Goal: Task Accomplishment & Management: Manage account settings

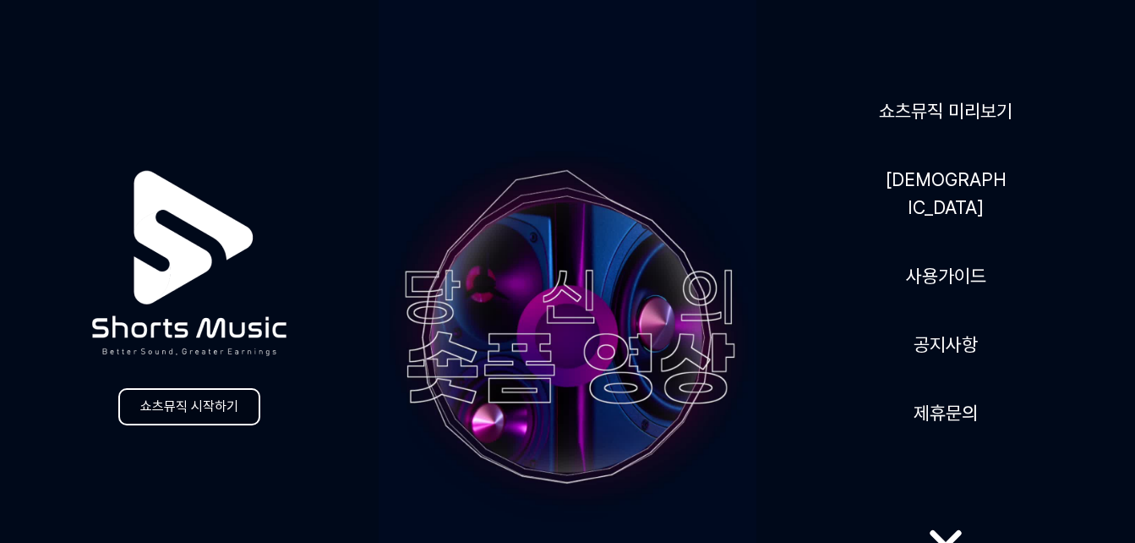
click at [232, 418] on link "쇼츠뮤직 시작하기" at bounding box center [189, 406] width 142 height 37
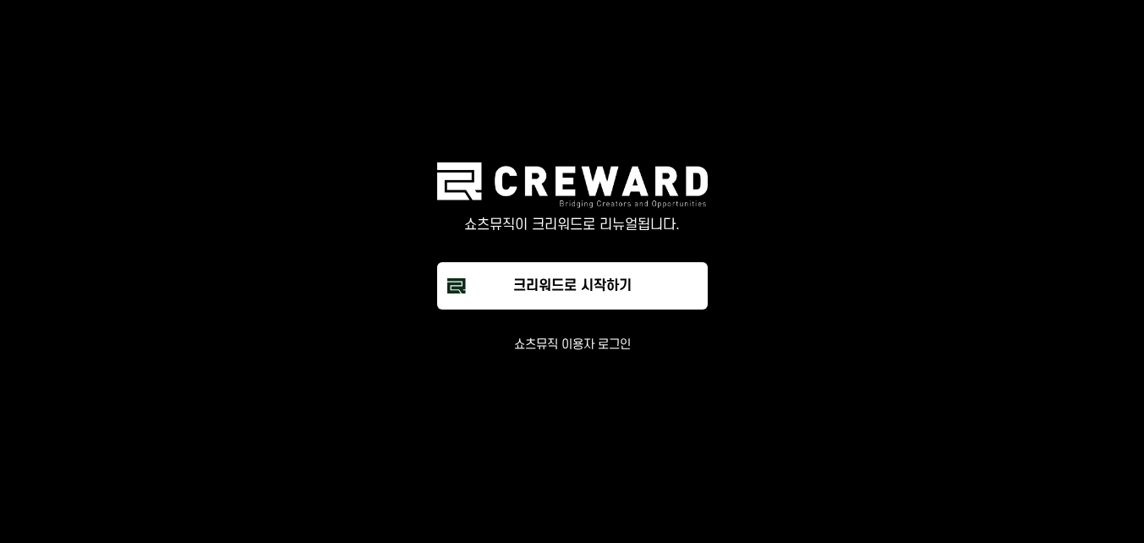
click at [567, 347] on button "쇼츠뮤직 이용자 로그인" at bounding box center [572, 344] width 117 height 17
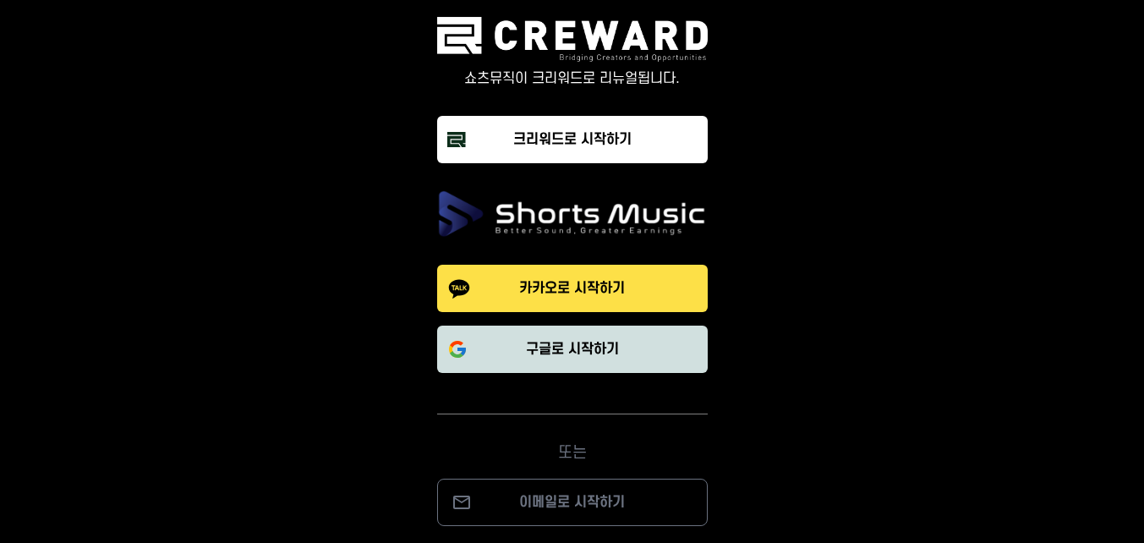
click at [572, 348] on p "구글로 시작하기" at bounding box center [572, 349] width 93 height 20
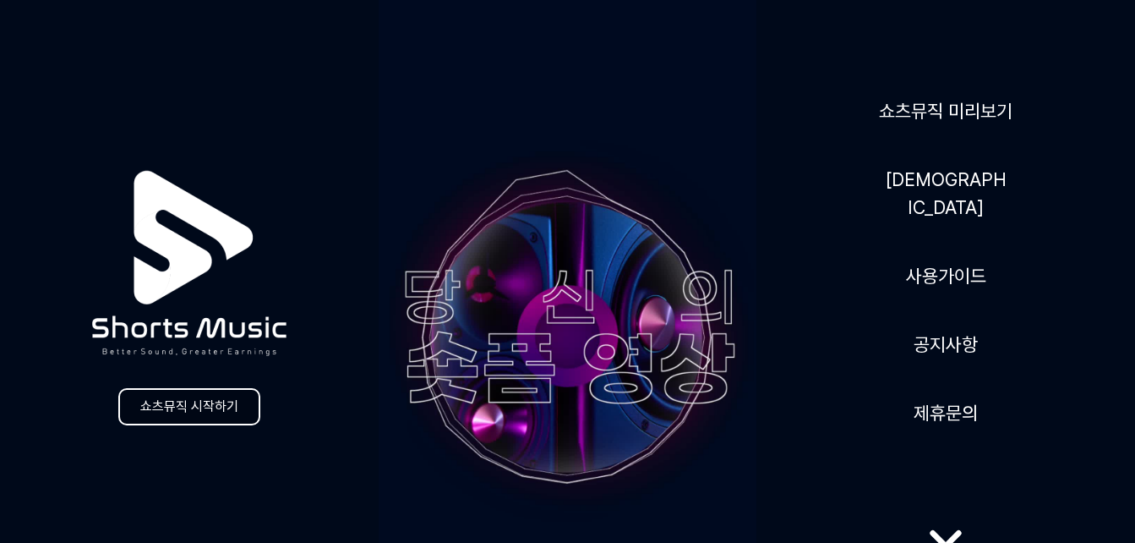
click at [216, 409] on link "쇼츠뮤직 시작하기" at bounding box center [189, 406] width 142 height 37
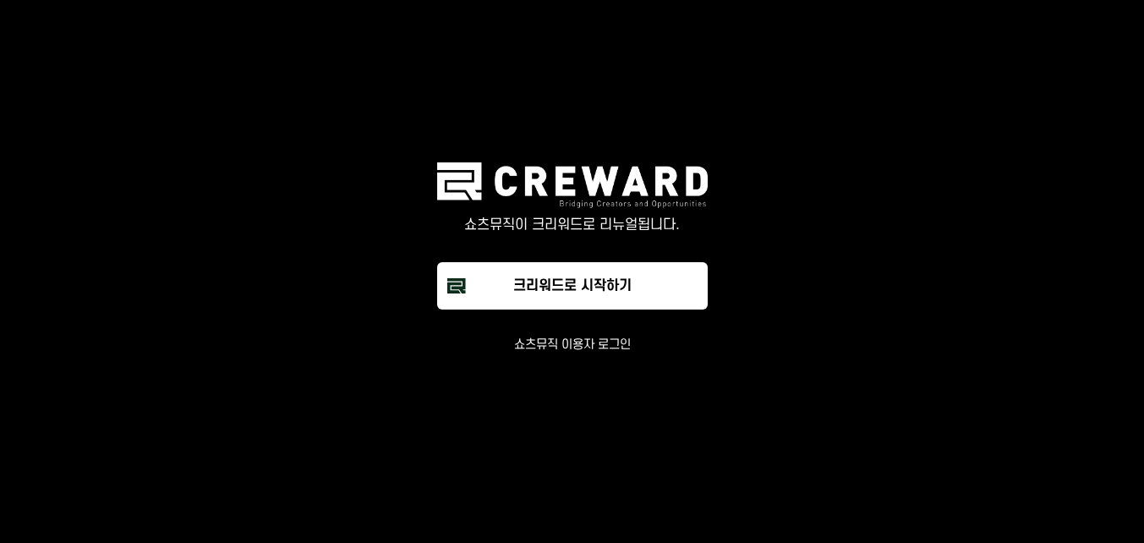
click at [555, 349] on button "쇼츠뮤직 이용자 로그인" at bounding box center [572, 344] width 117 height 17
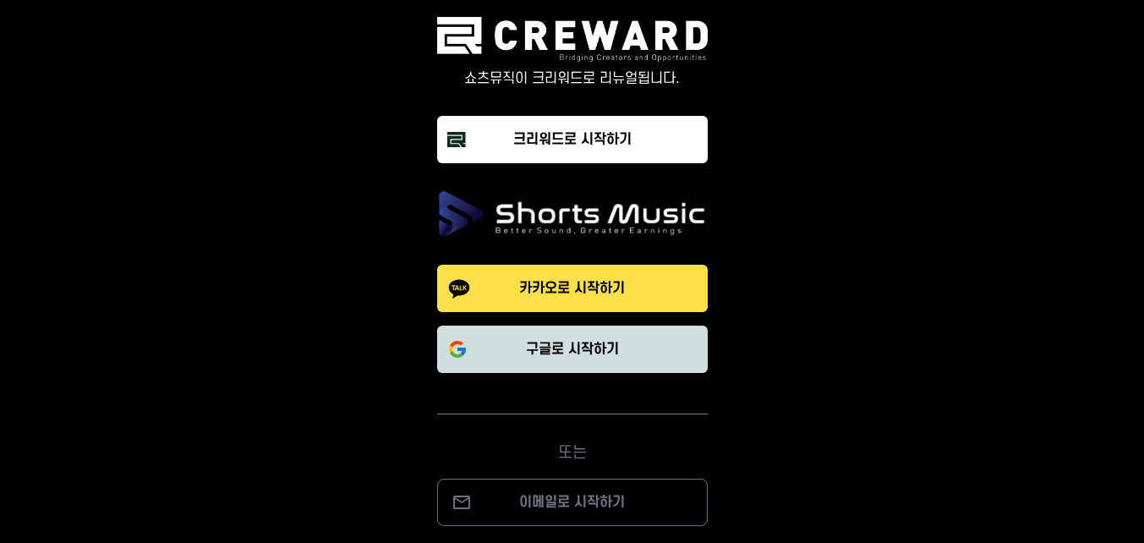
click at [560, 362] on button "구글로 시작하기" at bounding box center [572, 348] width 270 height 47
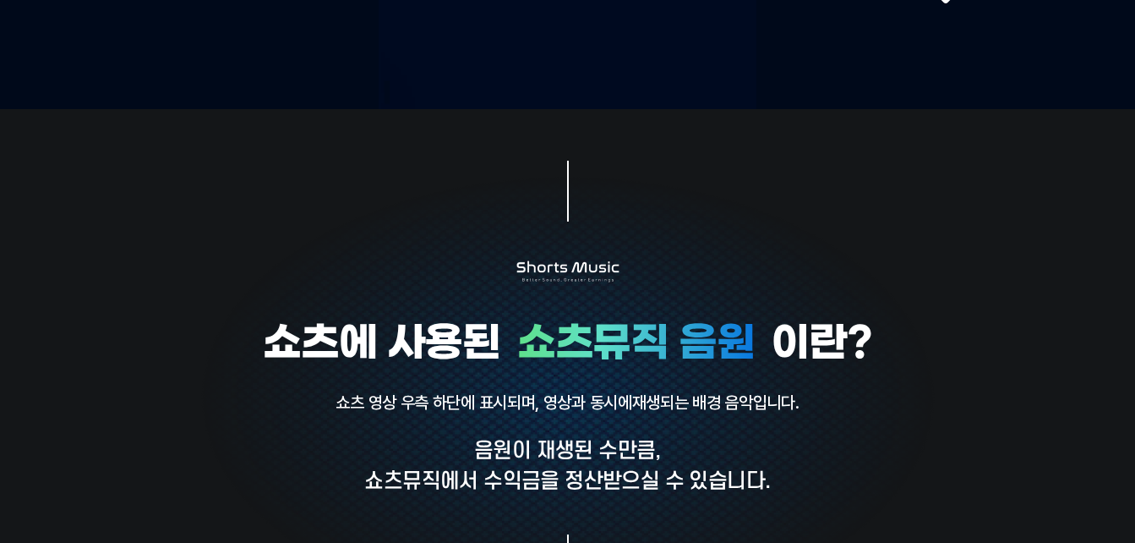
scroll to position [141, 0]
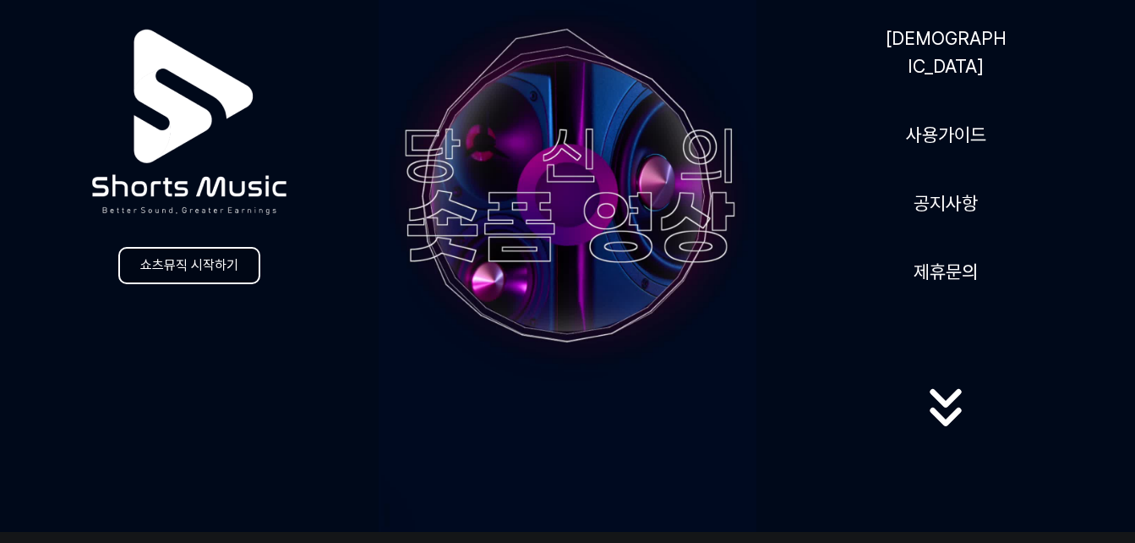
click at [191, 263] on link "쇼츠뮤직 시작하기" at bounding box center [189, 265] width 142 height 37
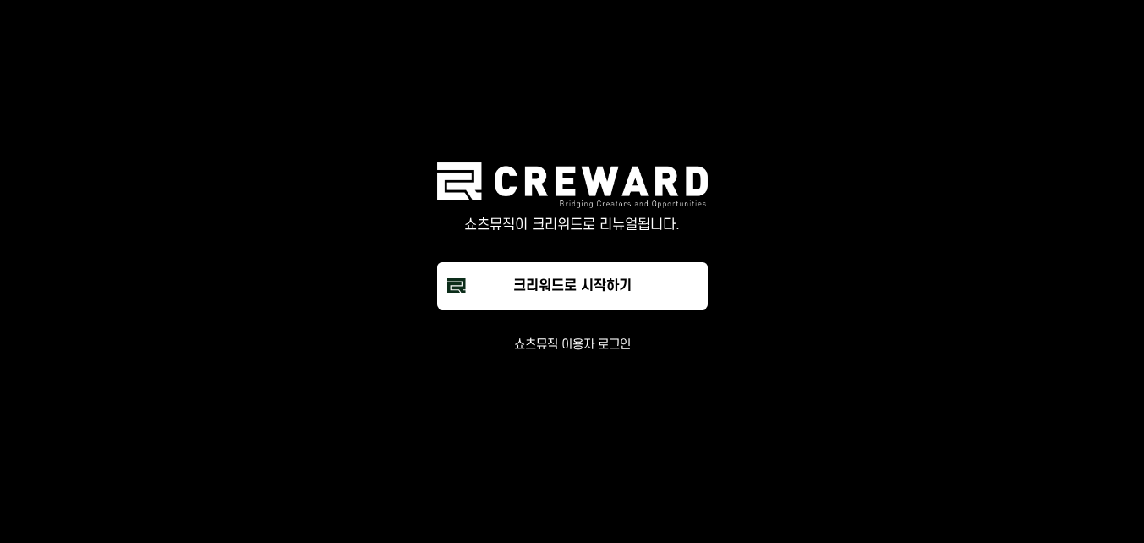
click at [576, 340] on button "쇼츠뮤직 이용자 로그인" at bounding box center [572, 344] width 117 height 17
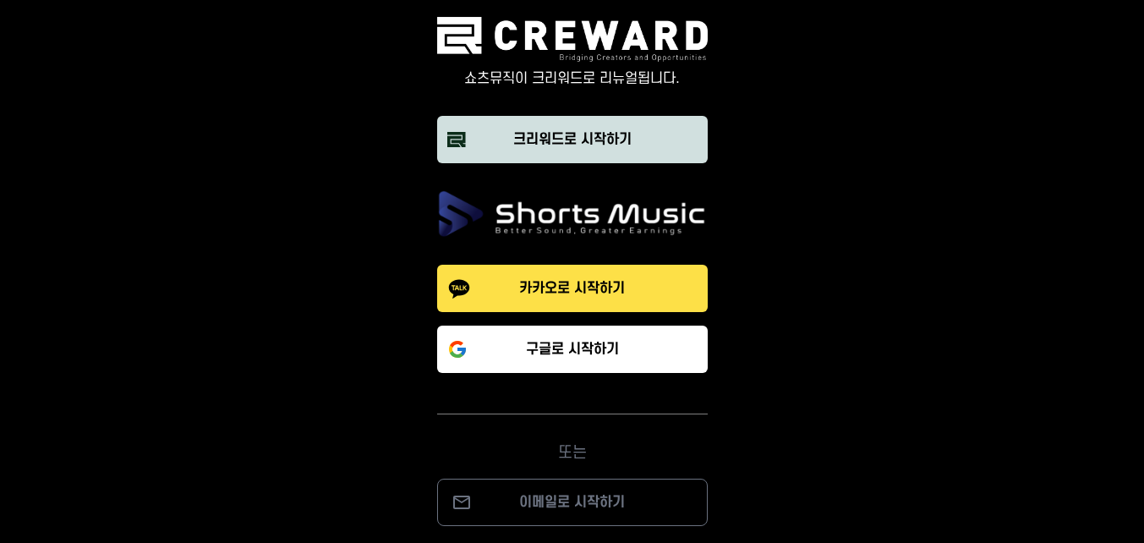
click at [593, 146] on div "크리워드로 시작하기" at bounding box center [572, 139] width 118 height 20
